Goal: Information Seeking & Learning: Learn about a topic

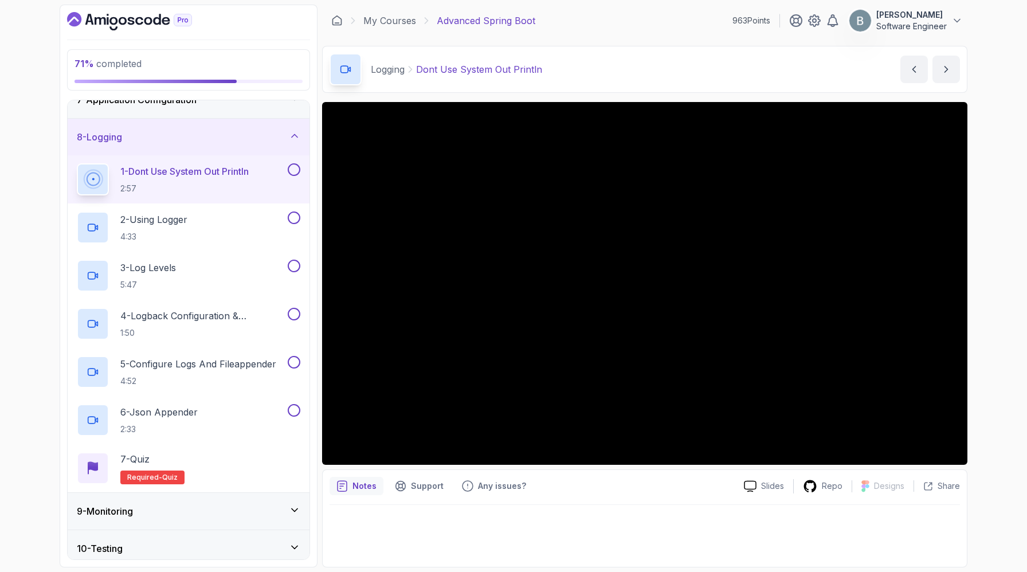
scroll to position [587, 0]
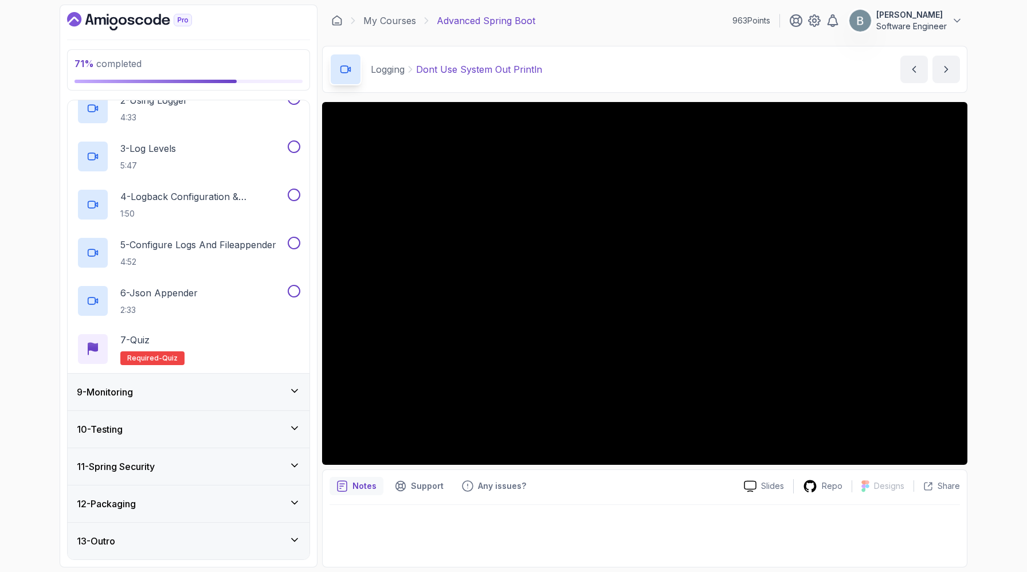
click at [296, 385] on div "9 - Monitoring" at bounding box center [188, 392] width 223 height 14
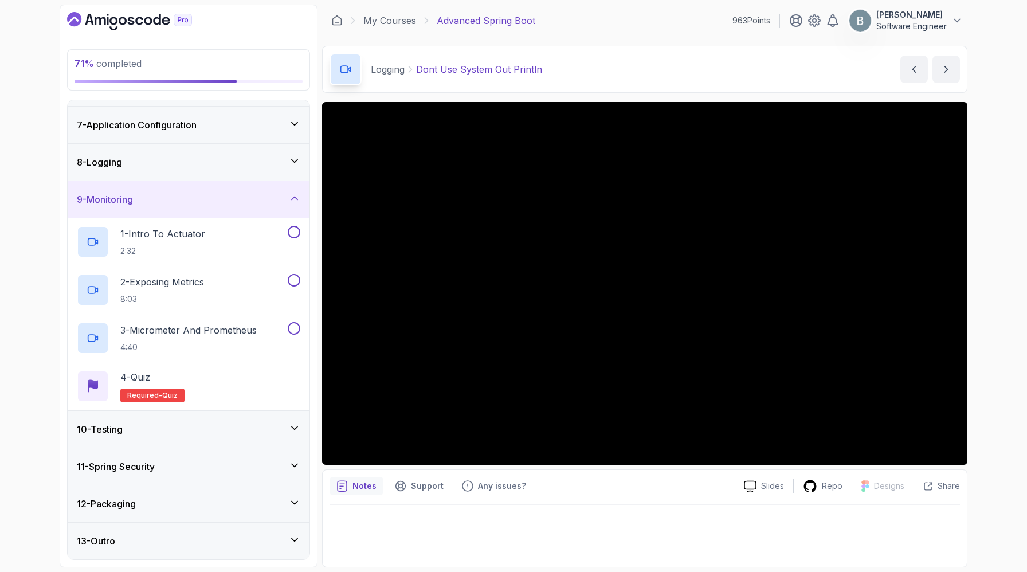
scroll to position [265, 0]
click at [289, 206] on div "9 - Monitoring" at bounding box center [188, 200] width 223 height 14
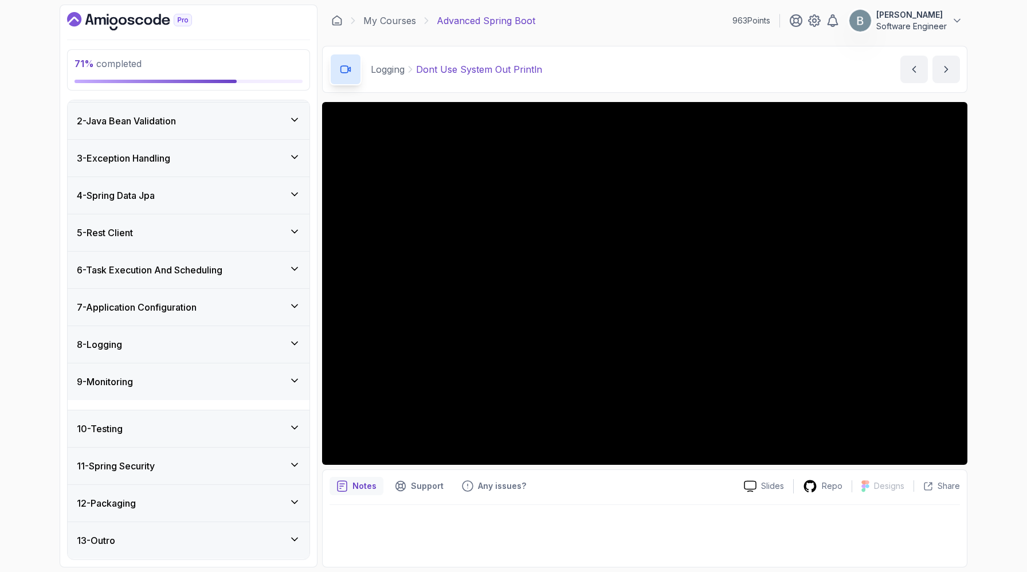
scroll to position [166, 0]
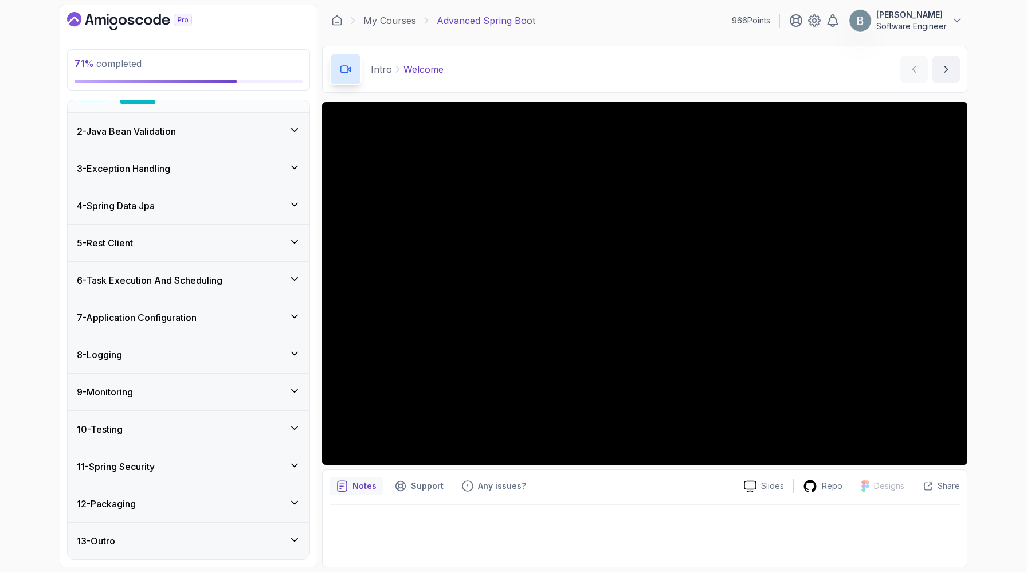
scroll to position [317, 0]
click at [297, 373] on div "9 - Monitoring" at bounding box center [189, 391] width 242 height 37
click at [295, 348] on icon at bounding box center [294, 353] width 11 height 11
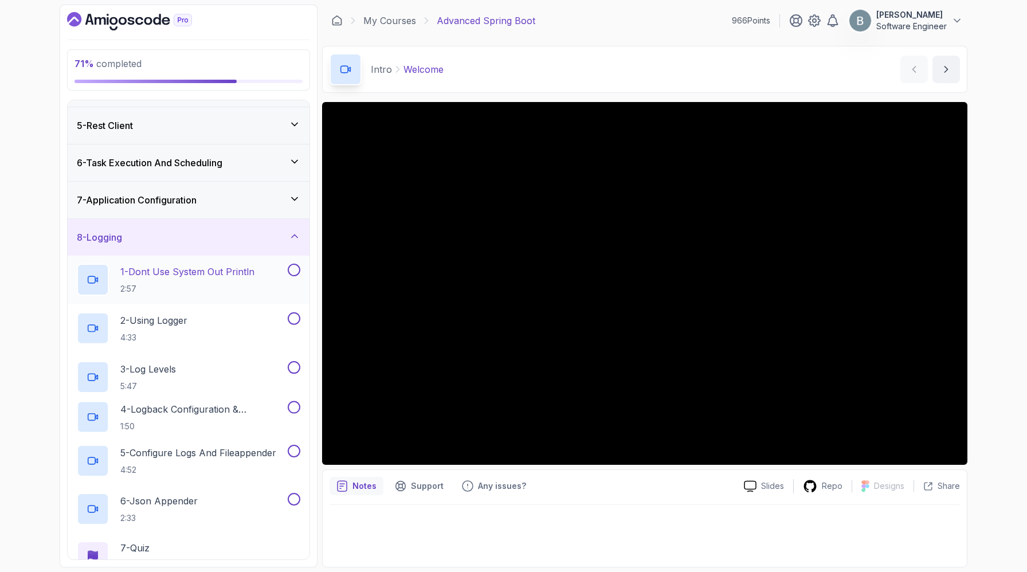
scroll to position [137, 0]
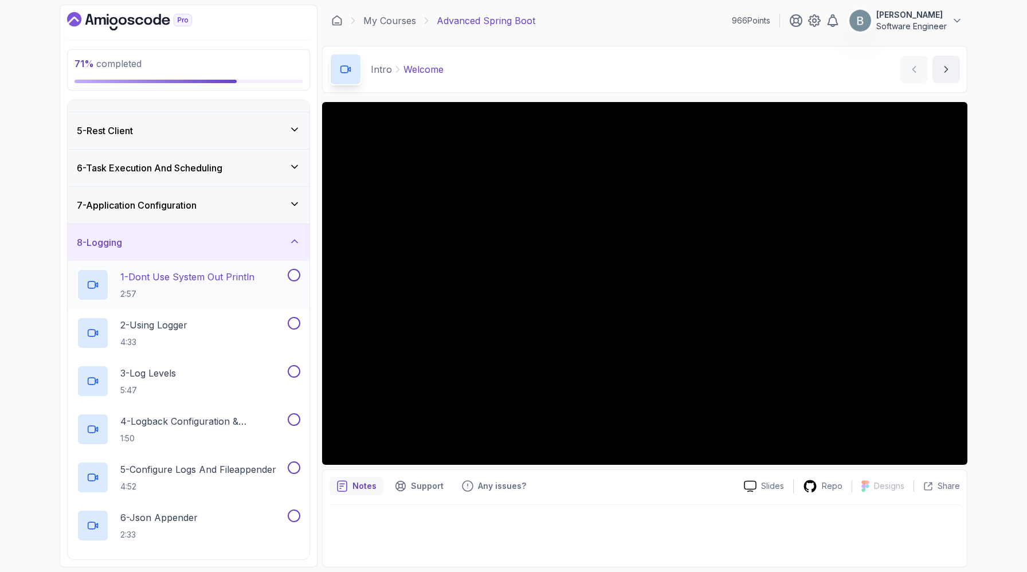
click at [254, 284] on p "1 - Dont Use System Out Println" at bounding box center [187, 277] width 134 height 14
